Goal: Navigation & Orientation: Find specific page/section

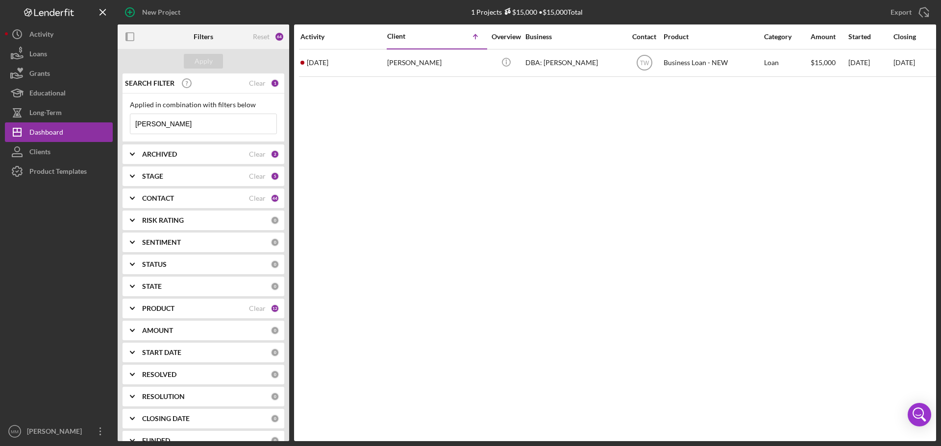
scroll to position [39, 0]
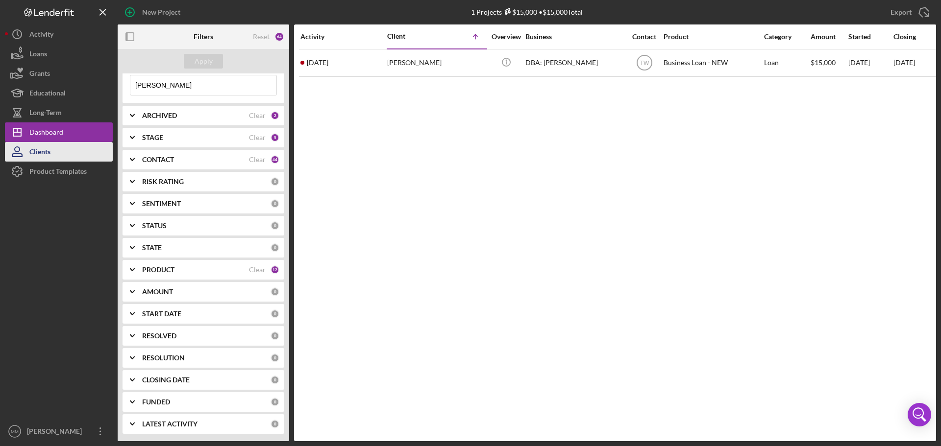
click at [43, 150] on div "Clients" at bounding box center [39, 153] width 21 height 22
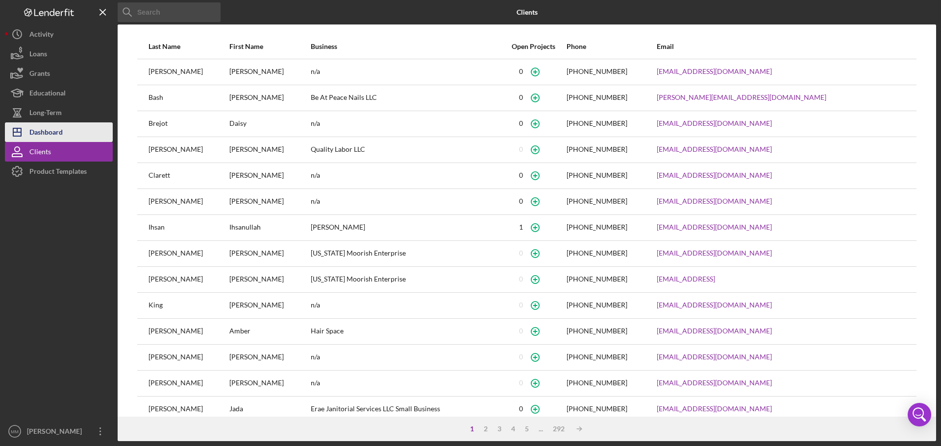
click at [43, 133] on div "Dashboard" at bounding box center [45, 134] width 33 height 22
